Goal: Task Accomplishment & Management: Manage account settings

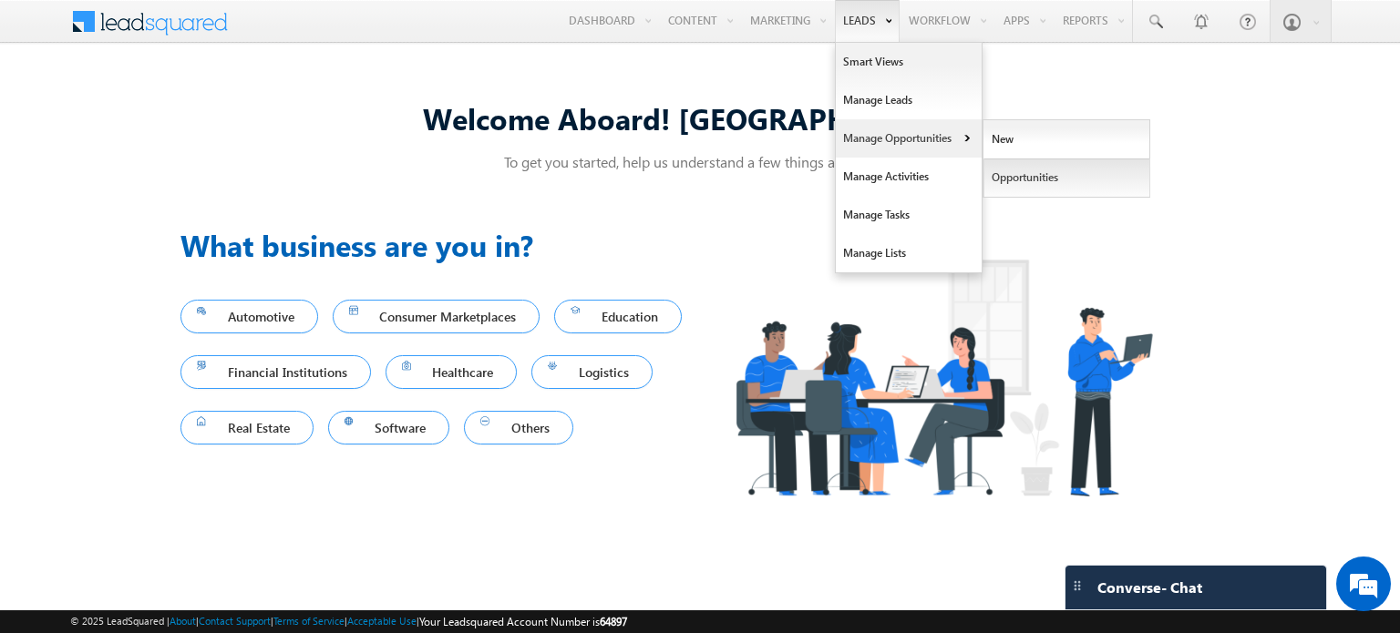
click at [1024, 177] on link "Opportunities" at bounding box center [1066, 178] width 167 height 38
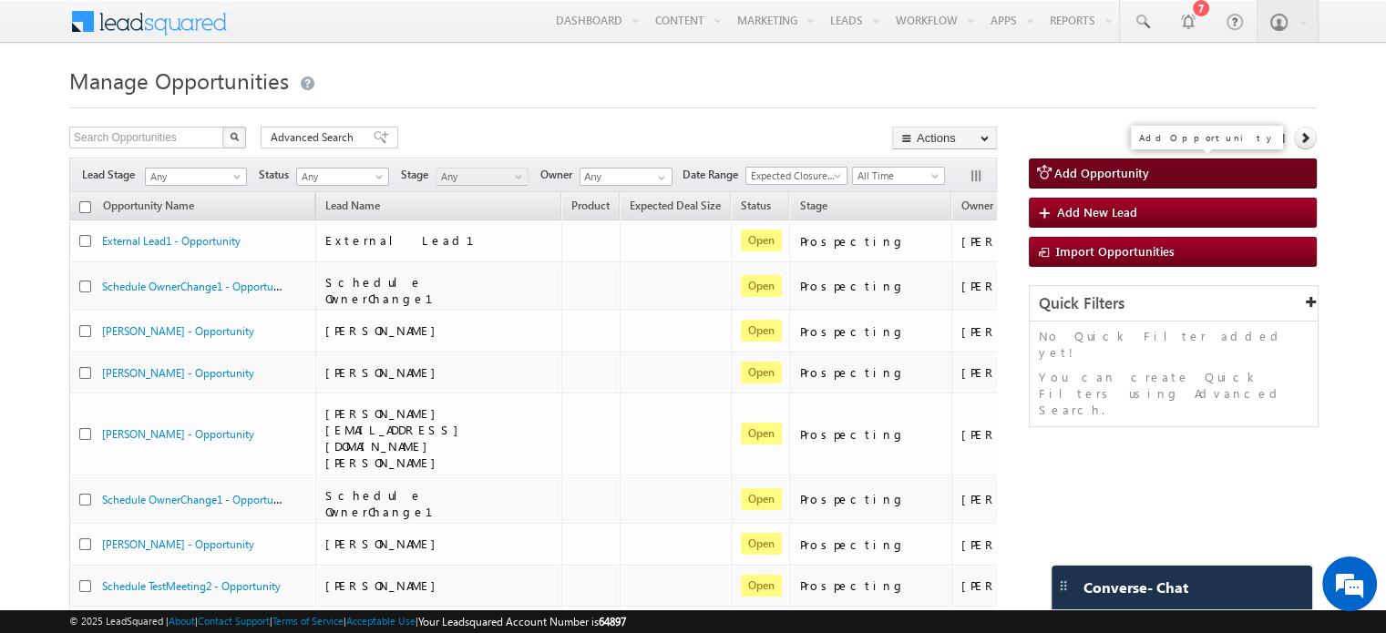
click at [1108, 178] on span "Add Opportunity" at bounding box center [1102, 172] width 95 height 15
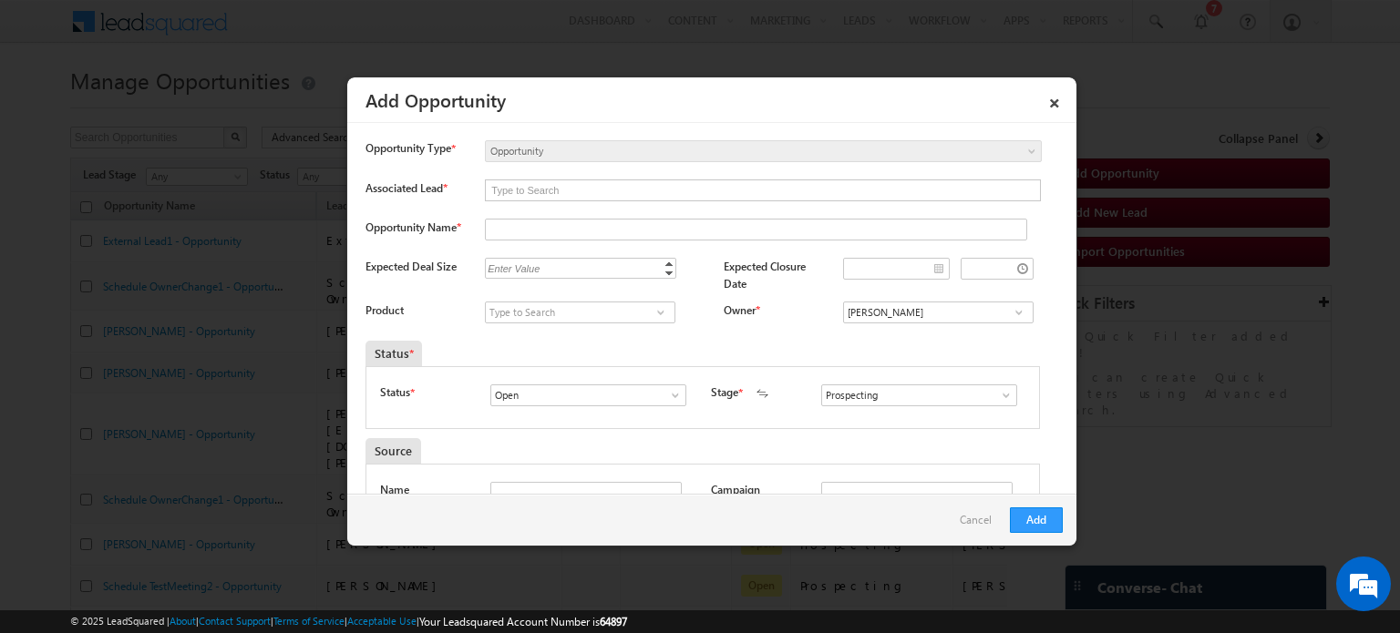
click at [436, 329] on div "Product Owner *" at bounding box center [713, 317] width 697 height 30
click at [420, 211] on div "Opportunity Type * Select an opportunity New Opportunity Opportunity Opportunit…" at bounding box center [713, 179] width 697 height 78
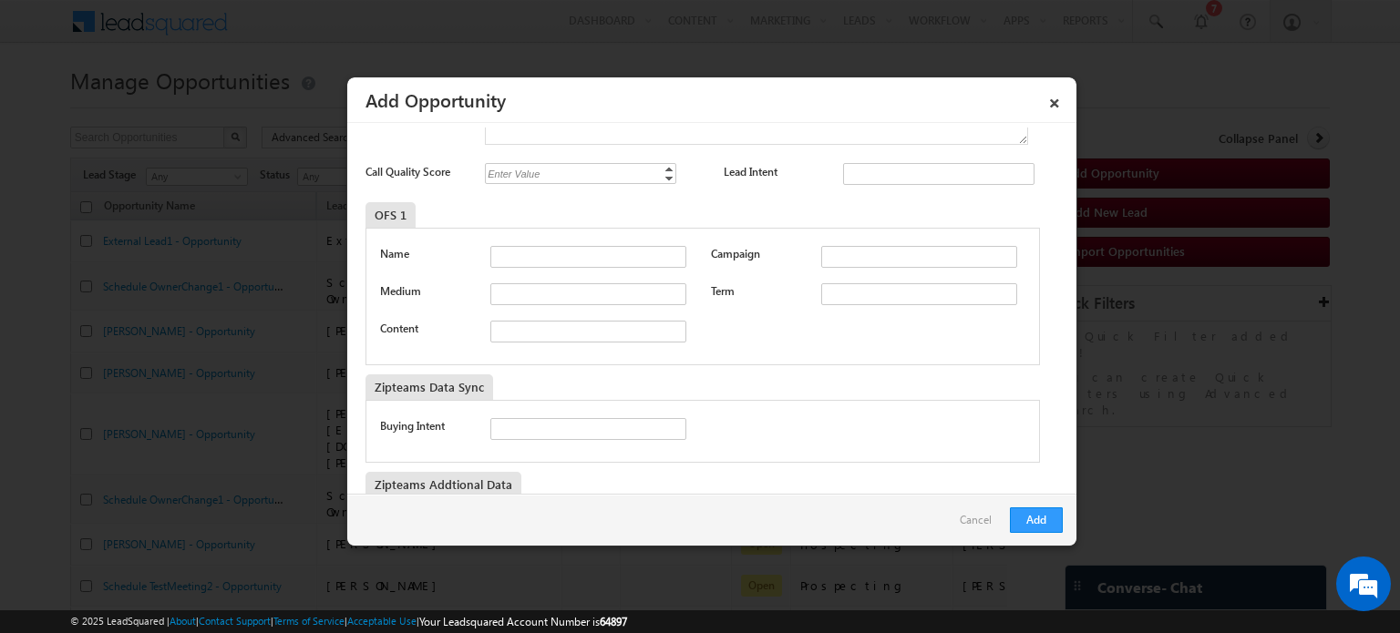
scroll to position [835, 0]
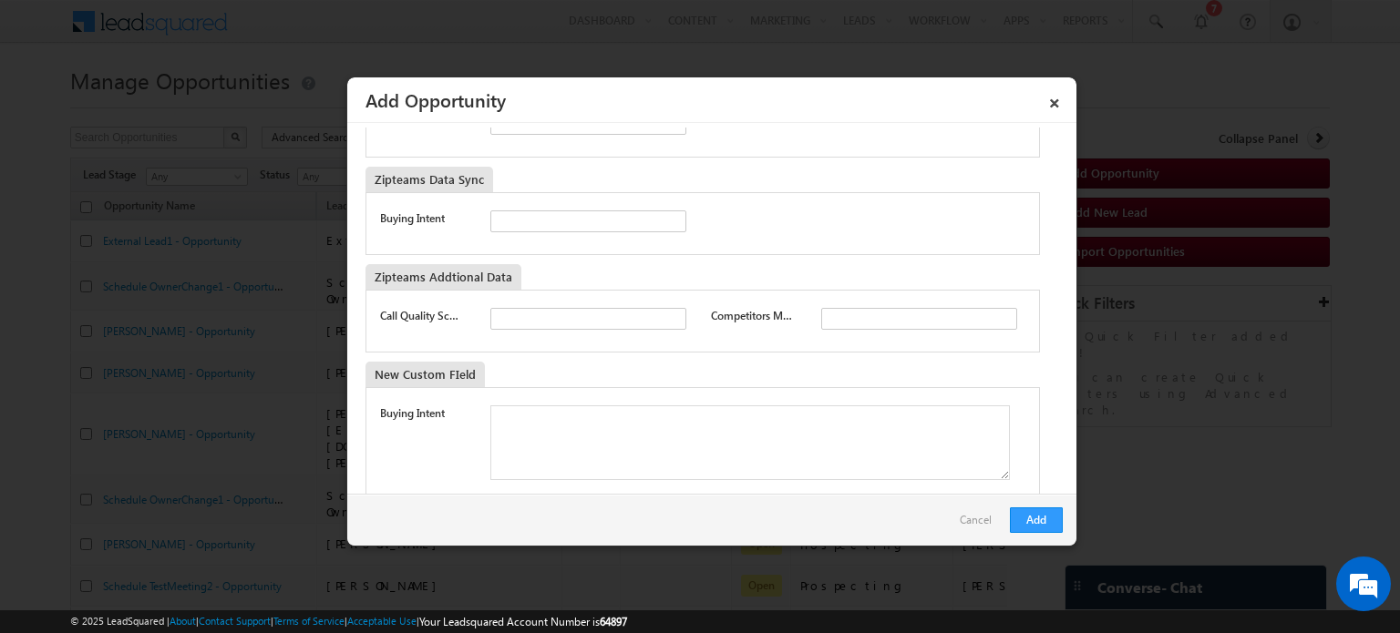
click at [756, 245] on div "Buying Intent" at bounding box center [702, 223] width 674 height 63
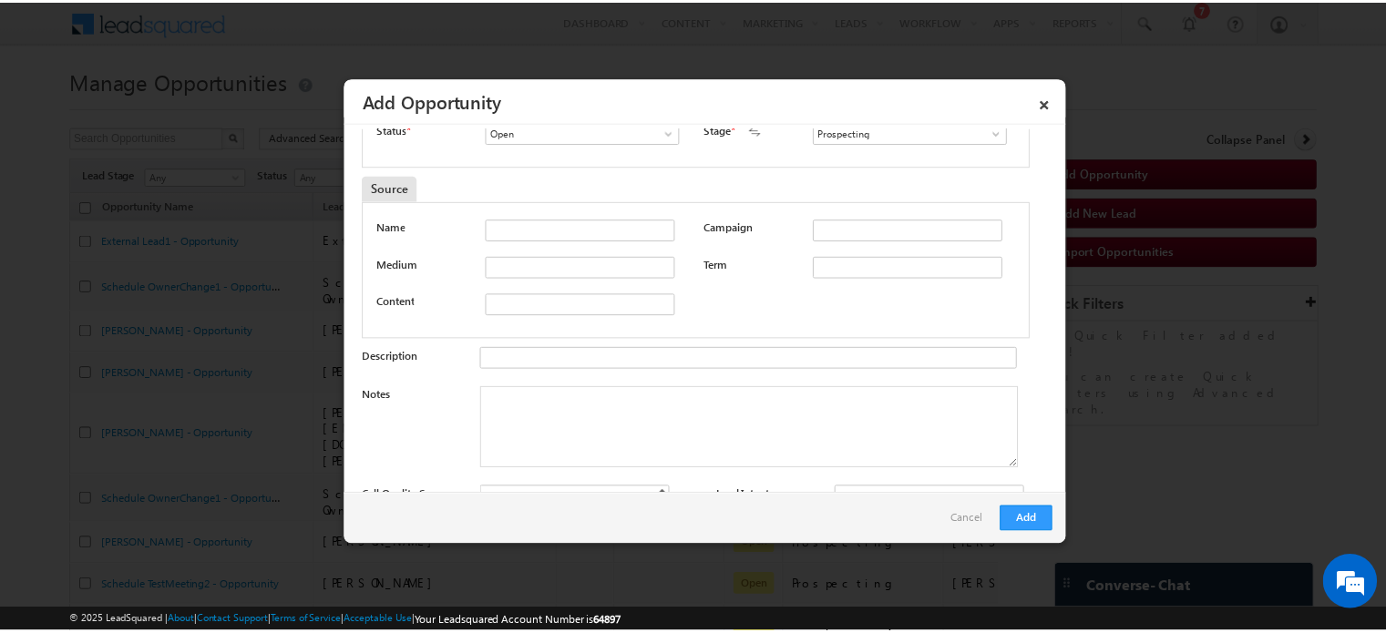
scroll to position [244, 0]
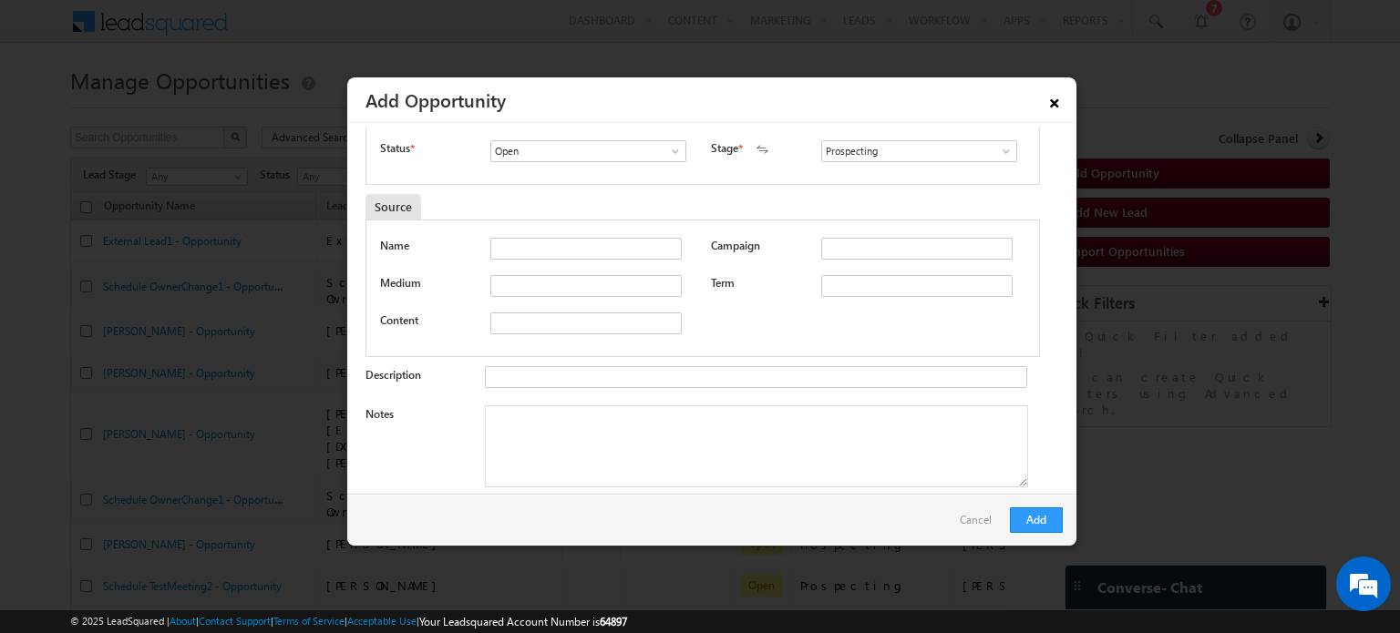
click at [1046, 98] on link "×" at bounding box center [1054, 100] width 31 height 32
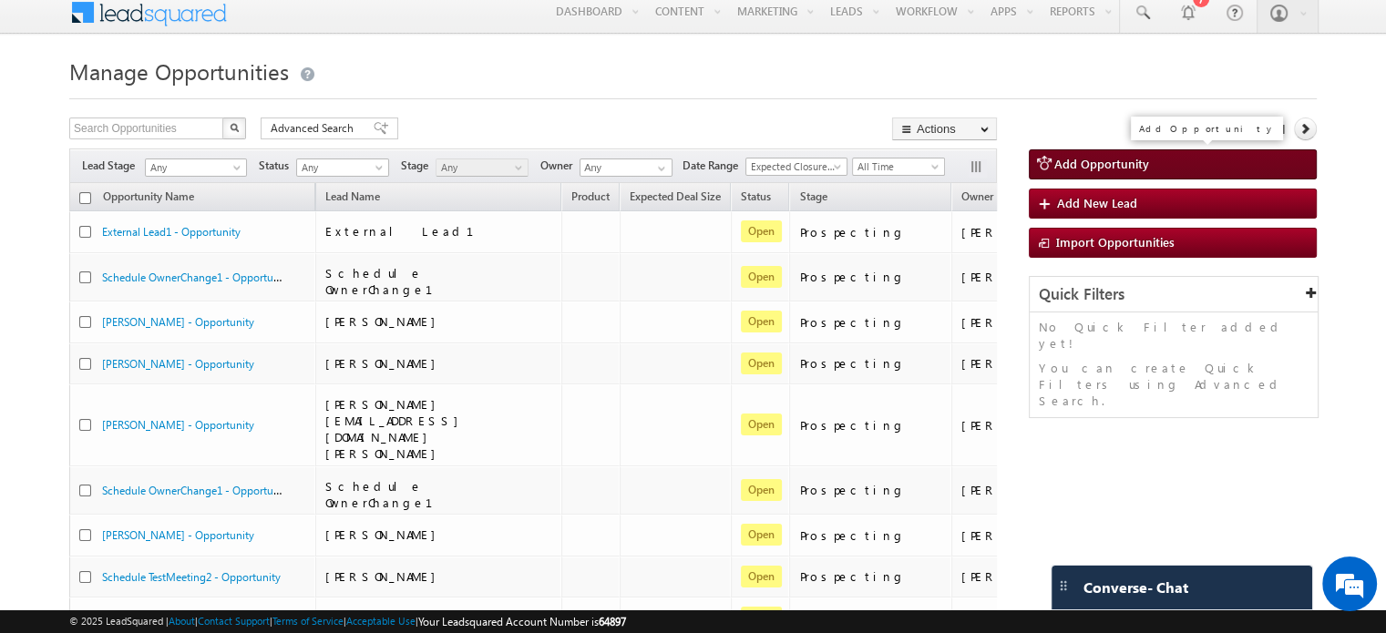
scroll to position [0, 0]
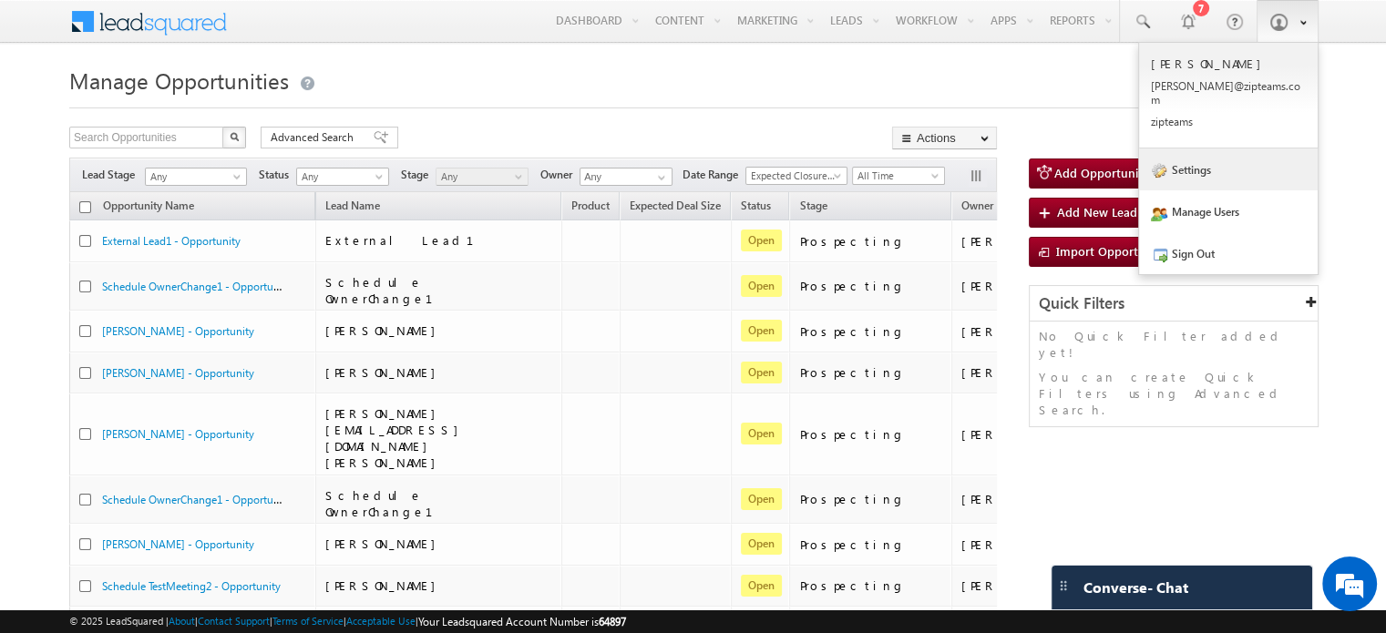
click at [1185, 156] on link "Settings" at bounding box center [1228, 170] width 179 height 42
